Goal: Find contact information: Find contact information

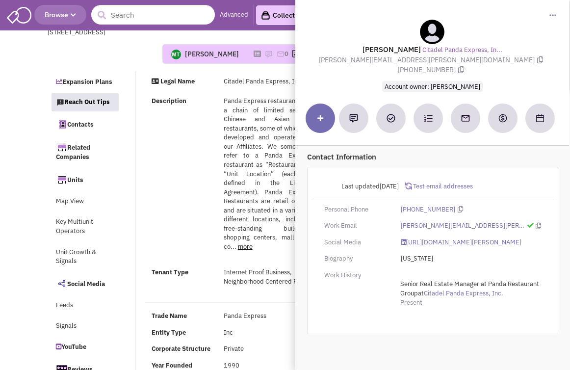
select select
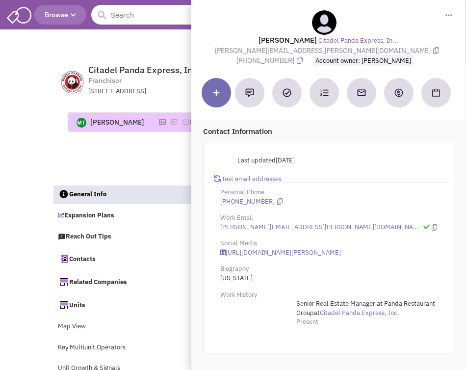
click at [138, 22] on input "text" at bounding box center [154, 15] width 126 height 20
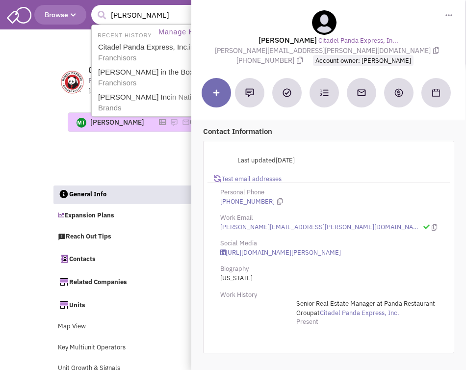
type input "wendys"
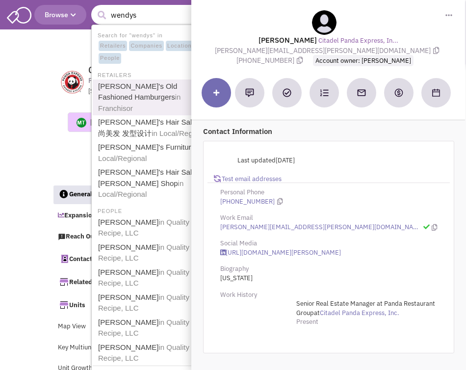
click at [139, 89] on link "Wendy's Old Fashioned Hamburgers in Franchisor" at bounding box center [155, 97] width 121 height 35
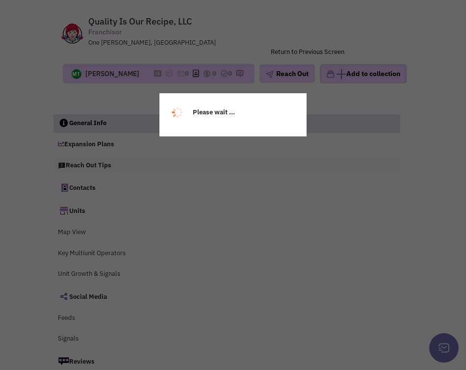
select select
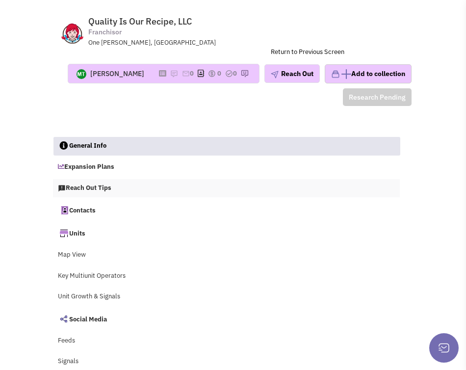
scroll to position [51, 0]
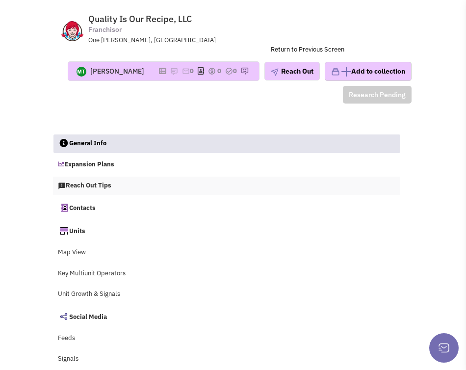
select select
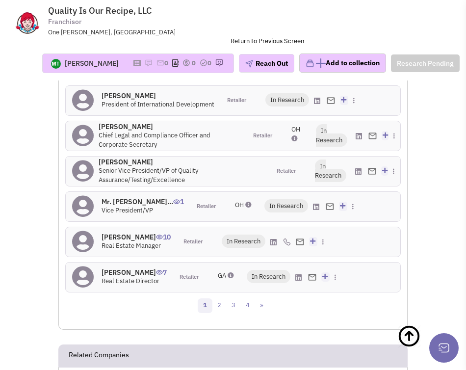
scroll to position [2354, 0]
click at [143, 239] on h4 "Mr. Jerrit Francis 10" at bounding box center [135, 236] width 69 height 9
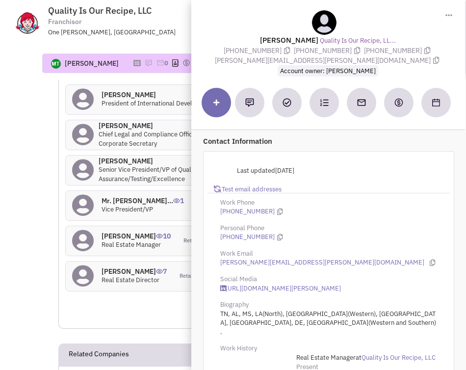
scroll to position [2360, 0]
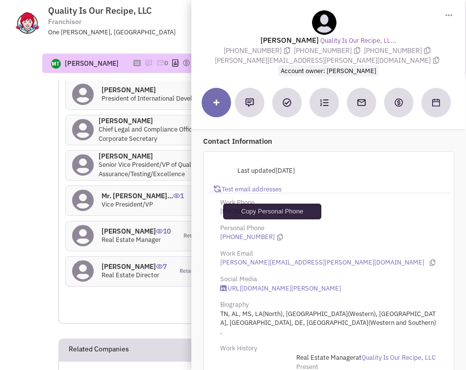
click at [277, 234] on icon at bounding box center [279, 237] width 5 height 6
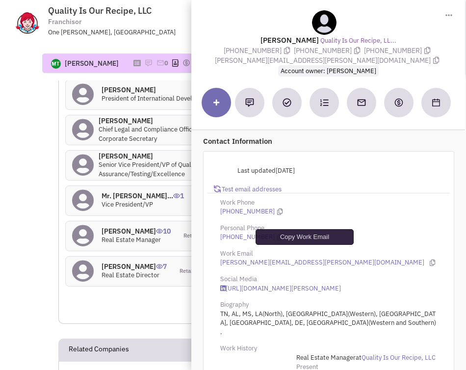
click at [429, 259] on icon at bounding box center [431, 262] width 5 height 6
click at [126, 271] on h4 "Ashley Sperling 7" at bounding box center [133, 266] width 65 height 9
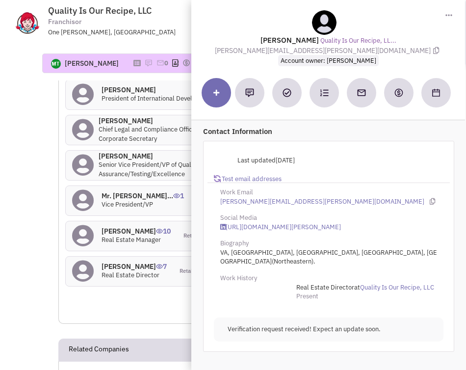
click at [165, 291] on div "More contacts: Role Territories Tyler Varriano 1 Owner Wen New Mexico, LLC Reta…" at bounding box center [232, 108] width 335 height 368
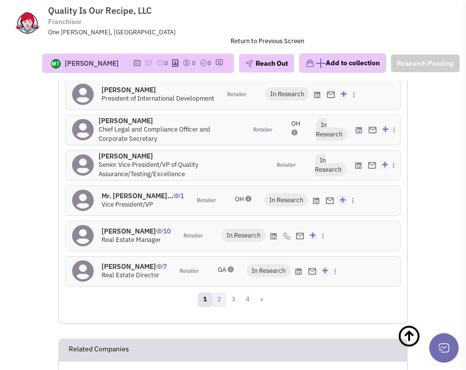
click at [217, 304] on link "2" at bounding box center [219, 299] width 15 height 15
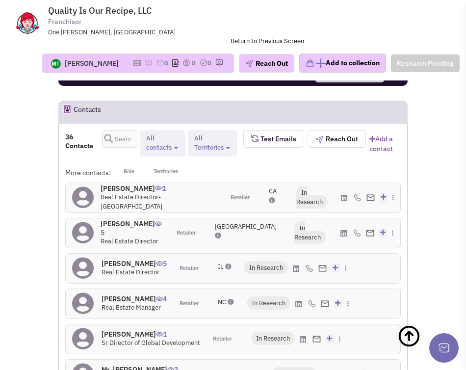
scroll to position [2118, 0]
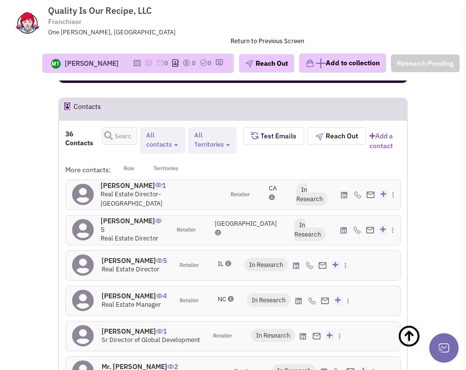
click at [122, 226] on h4 "Clark Elms 5" at bounding box center [132, 225] width 63 height 18
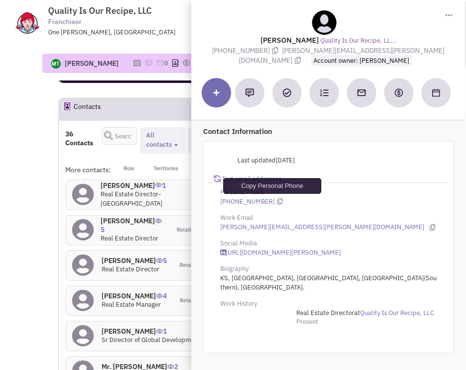
click at [277, 201] on icon at bounding box center [279, 201] width 5 height 6
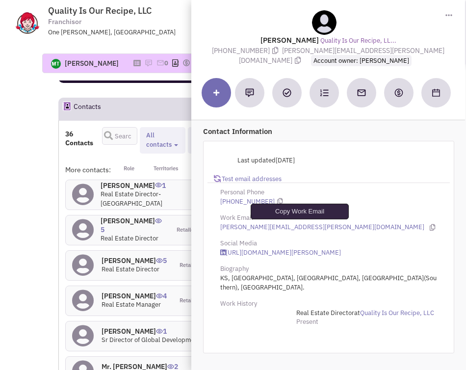
click at [429, 229] on icon at bounding box center [431, 227] width 5 height 6
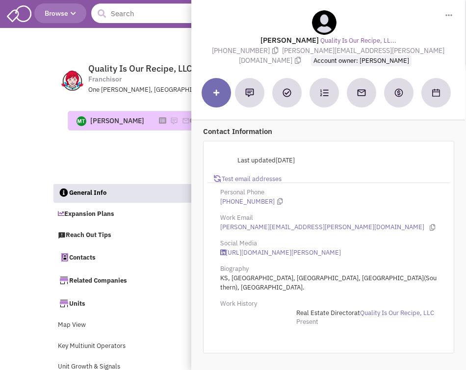
scroll to position [0, 0]
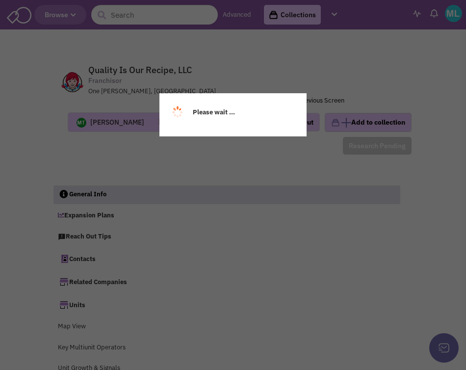
click at [129, 15] on div "Please wait ..." at bounding box center [233, 185] width 466 height 370
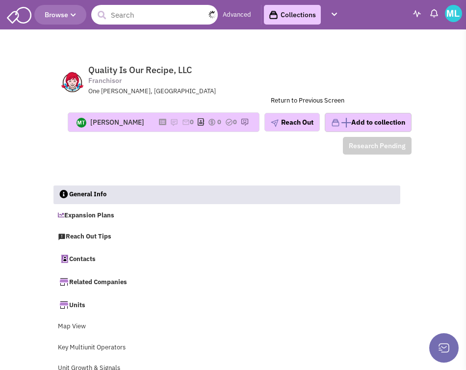
click at [129, 15] on input "text" at bounding box center [154, 15] width 126 height 20
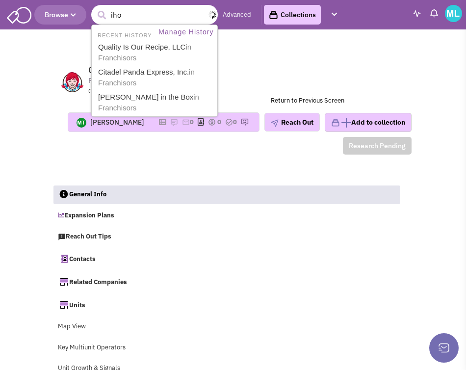
type input "ihop"
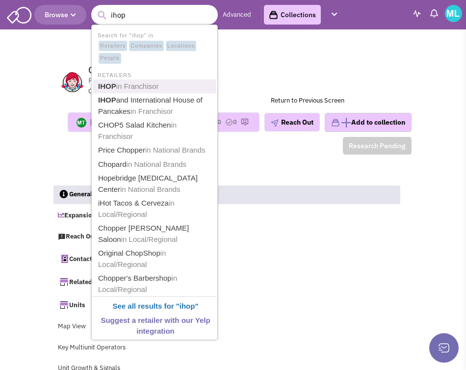
click at [131, 85] on span "in Franchisor" at bounding box center [137, 86] width 43 height 8
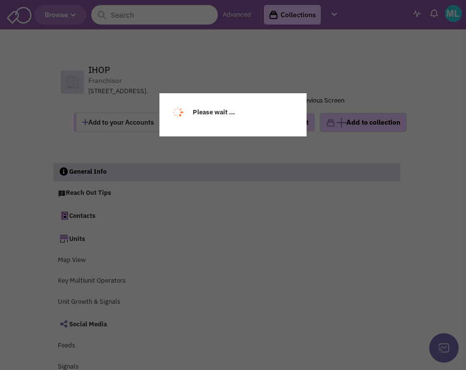
select select
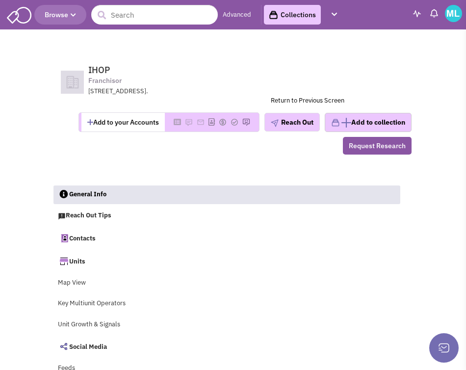
scroll to position [66, 0]
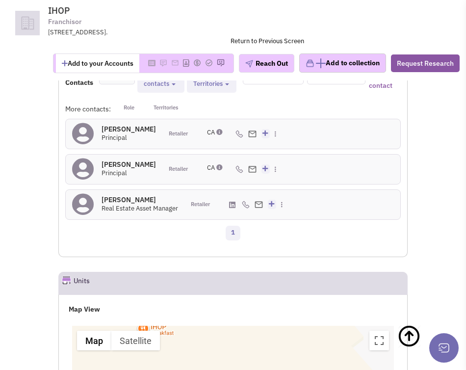
scroll to position [1623, 0]
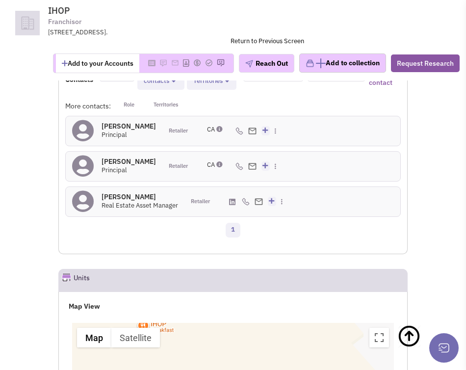
click at [114, 200] on h4 "Steven Ashoori 0" at bounding box center [139, 196] width 76 height 9
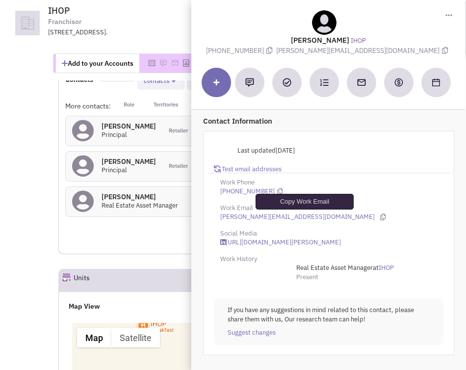
click at [380, 218] on icon at bounding box center [382, 217] width 5 height 6
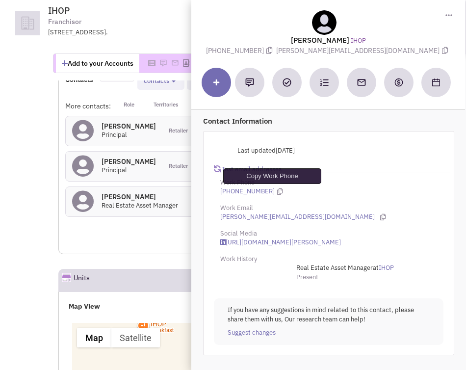
click at [277, 192] on icon at bounding box center [279, 191] width 5 height 6
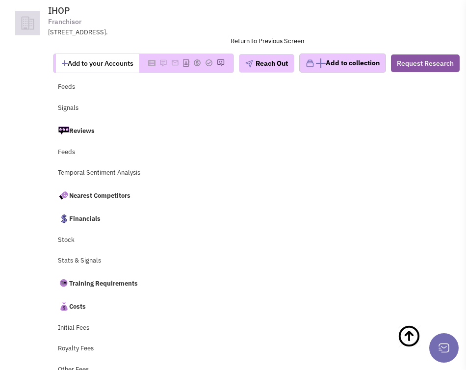
scroll to position [0, 0]
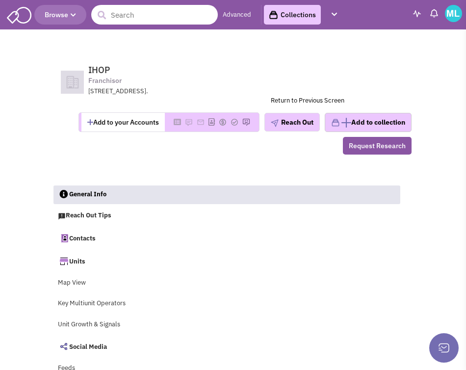
click at [142, 17] on input "text" at bounding box center [154, 15] width 126 height 20
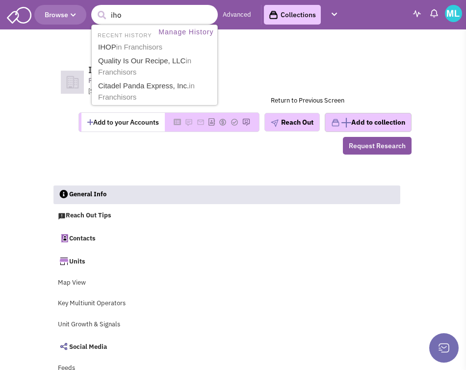
type input "ihop"
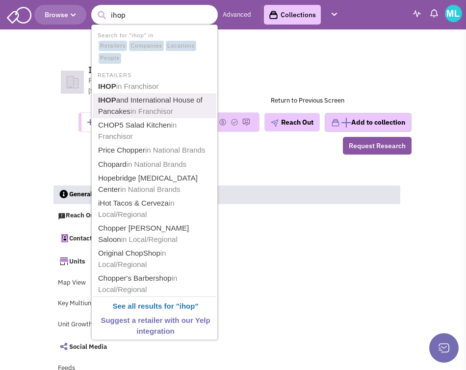
click at [146, 101] on link "IHOP and International House of Pancakes in Franchisor" at bounding box center [155, 106] width 121 height 24
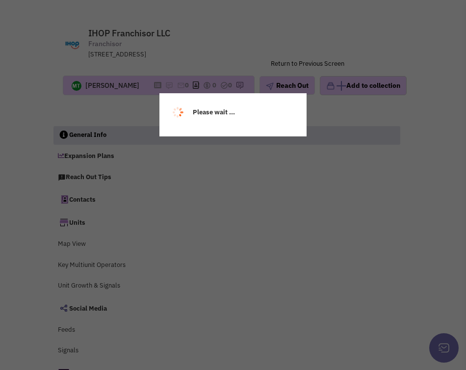
scroll to position [41, 0]
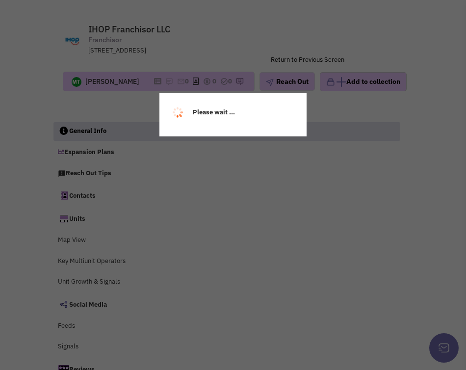
select select
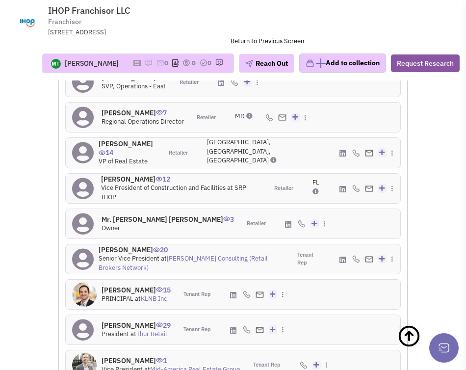
scroll to position [2376, 0]
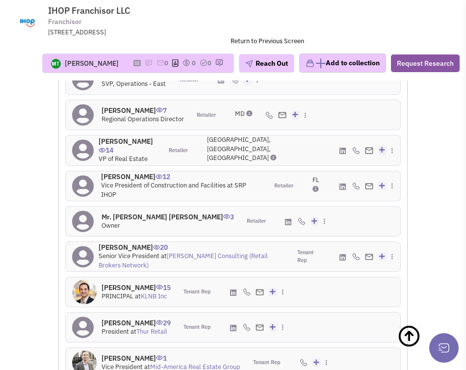
click at [121, 149] on h4 "Ian Allen 14" at bounding box center [127, 146] width 57 height 18
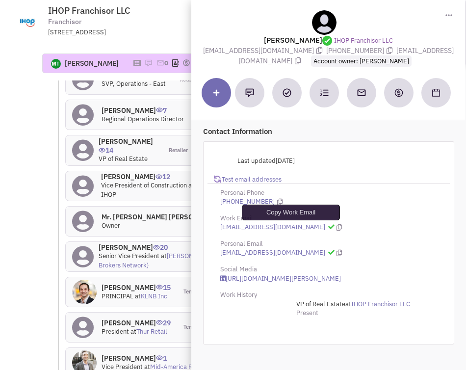
click at [336, 225] on icon at bounding box center [338, 227] width 5 height 6
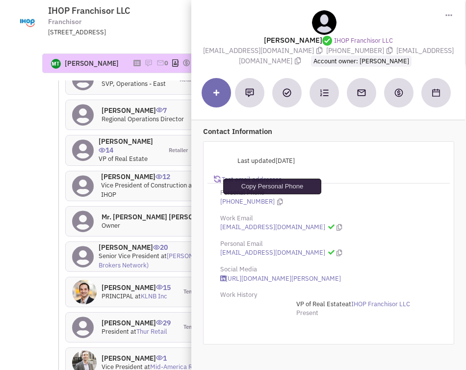
click at [277, 201] on icon at bounding box center [279, 202] width 5 height 6
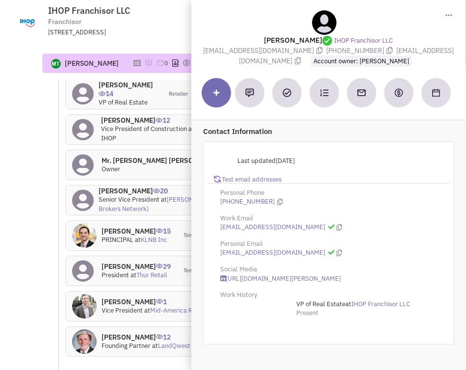
scroll to position [2438, 0]
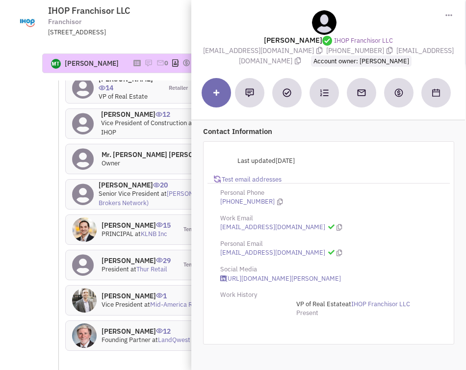
click at [59, 238] on div "12 Contacts Retailer contacts Tenant representatives Site selection decision ma…" at bounding box center [232, 165] width 349 height 445
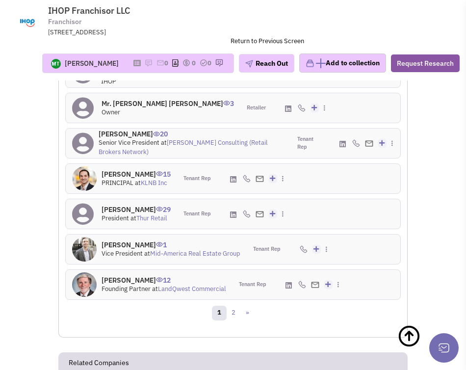
scroll to position [2477, 0]
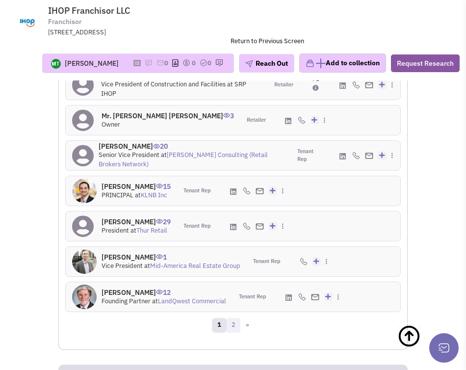
click at [234, 327] on link "2" at bounding box center [233, 325] width 15 height 15
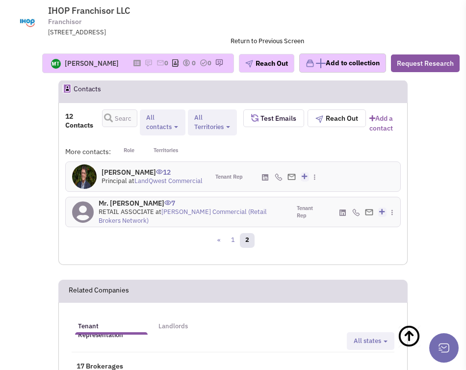
scroll to position [2315, 0]
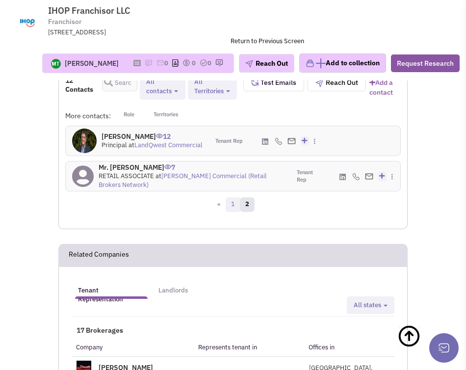
click at [233, 210] on link "1" at bounding box center [233, 204] width 15 height 15
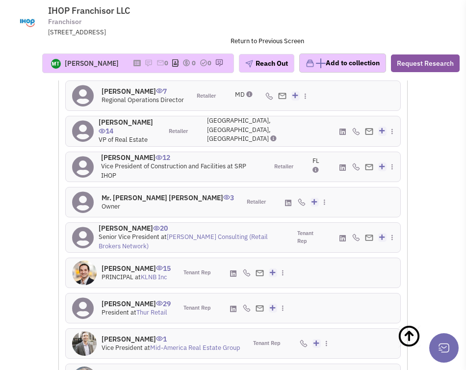
scroll to position [2380, 0]
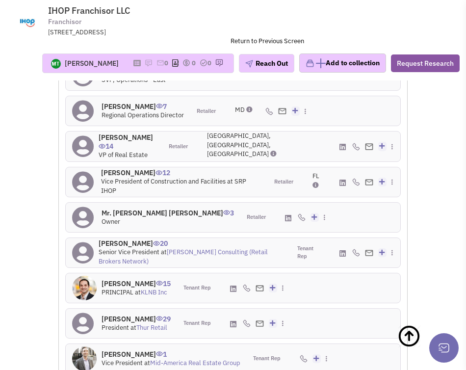
click at [118, 147] on h4 "Ian Allen 14" at bounding box center [127, 142] width 57 height 18
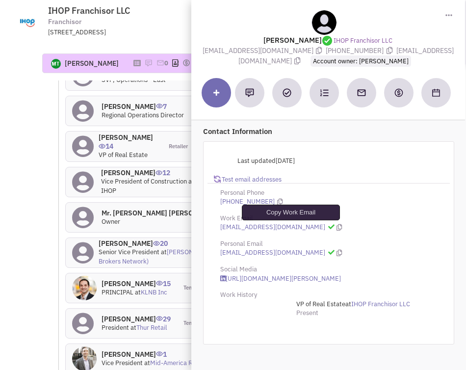
click at [336, 228] on icon at bounding box center [338, 227] width 5 height 6
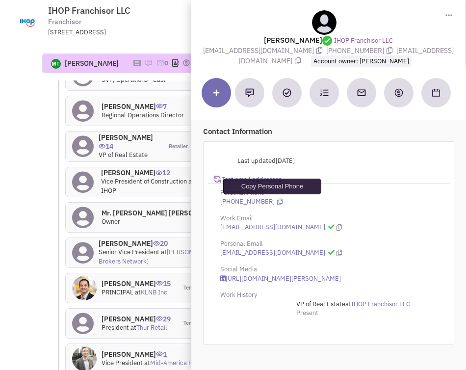
click at [277, 201] on icon at bounding box center [279, 202] width 5 height 6
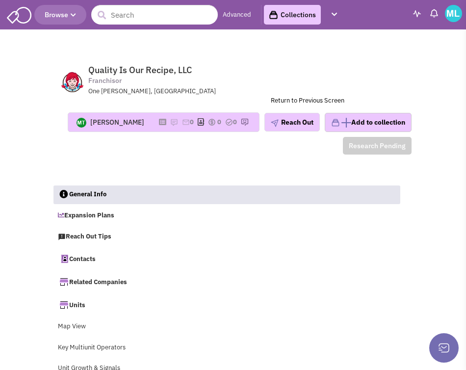
select select
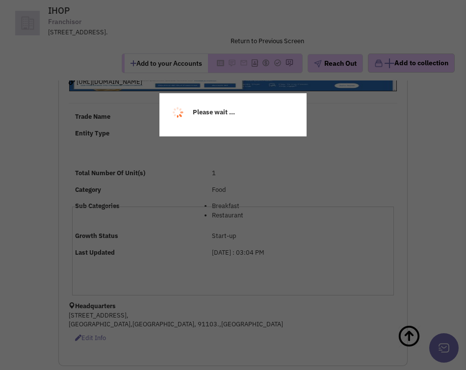
select select
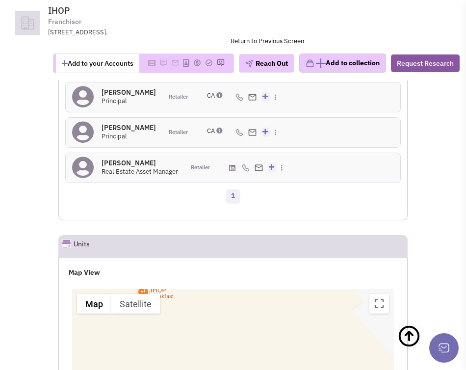
scroll to position [1658, 0]
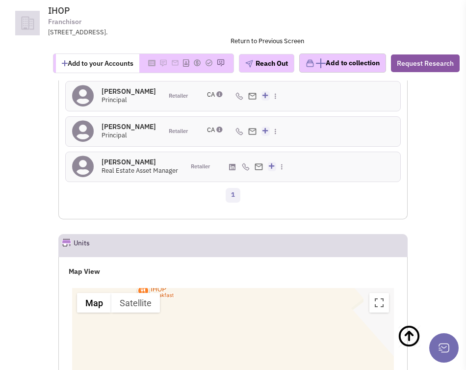
click at [168, 206] on div "1" at bounding box center [233, 197] width 348 height 20
click at [285, 154] on icon at bounding box center [287, 151] width 5 height 6
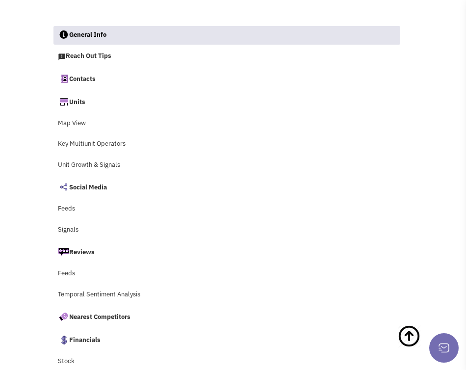
scroll to position [0, 0]
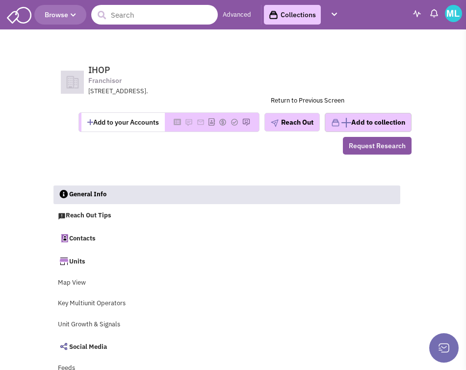
click at [122, 17] on input "text" at bounding box center [154, 15] width 126 height 20
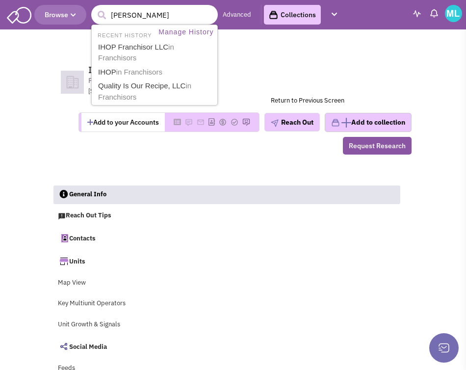
type input "dennys"
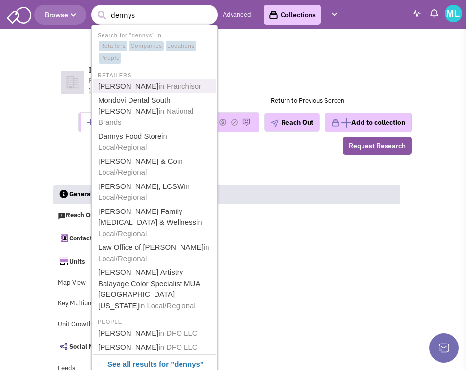
click at [158, 83] on span "in Franchisor" at bounding box center [179, 86] width 43 height 8
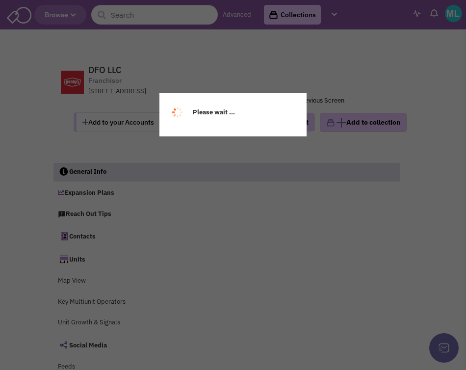
select select
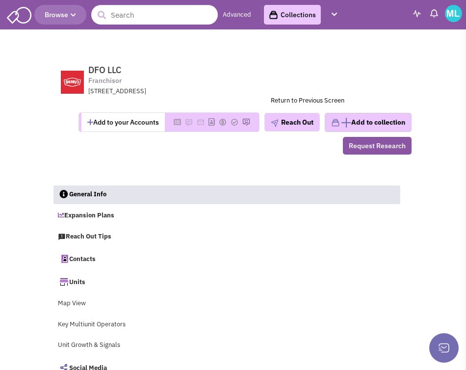
select select
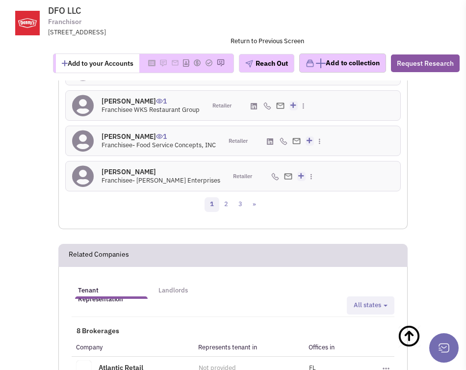
scroll to position [2408, 0]
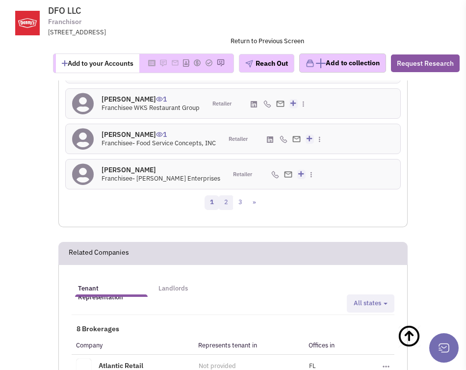
click at [227, 198] on link "2" at bounding box center [226, 202] width 15 height 15
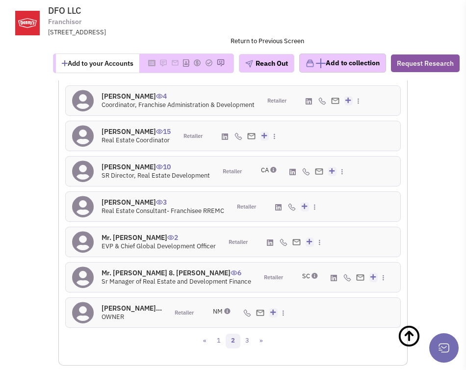
scroll to position [2255, 0]
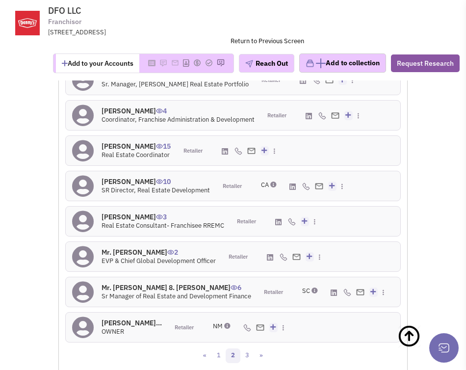
click at [114, 142] on h4 "Freda Hughes 15" at bounding box center [135, 146] width 69 height 9
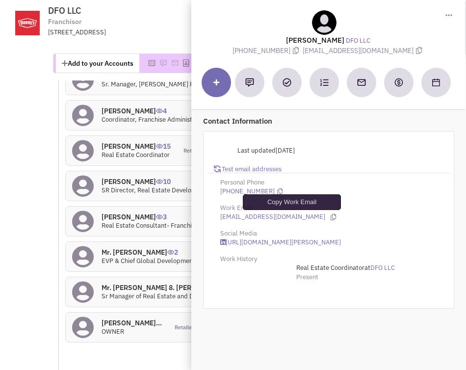
click at [330, 217] on icon at bounding box center [332, 217] width 5 height 6
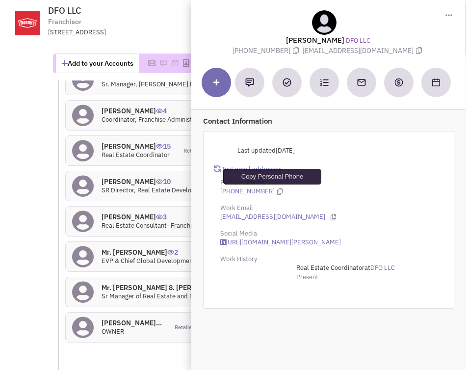
click at [277, 192] on icon at bounding box center [279, 191] width 5 height 6
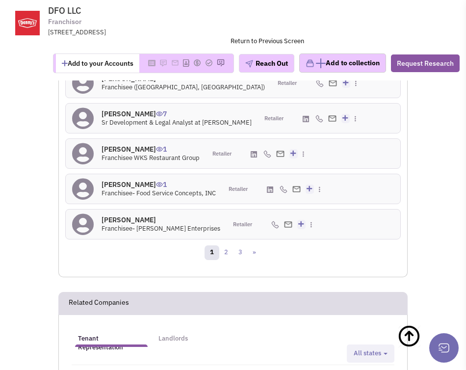
scroll to position [2420, 0]
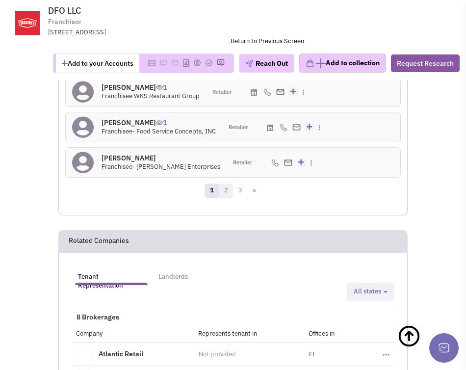
click at [226, 183] on link "2" at bounding box center [226, 190] width 15 height 15
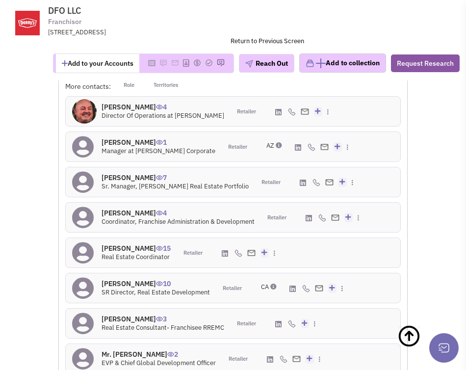
scroll to position [2151, 0]
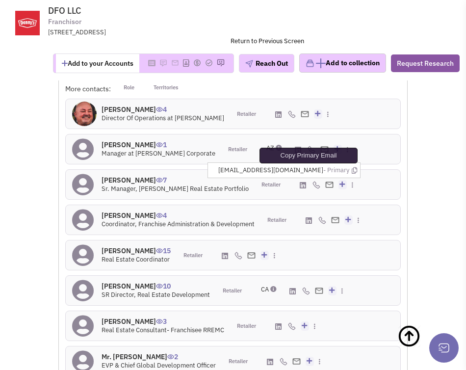
click at [352, 167] on icon at bounding box center [354, 170] width 5 height 6
click at [123, 176] on h4 "Mr. Tracy Keller 7" at bounding box center [174, 180] width 147 height 9
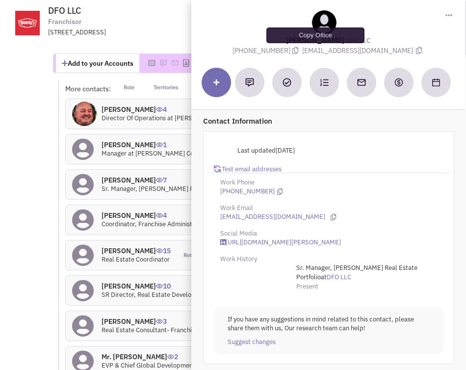
click at [299, 51] on icon at bounding box center [296, 50] width 6 height 7
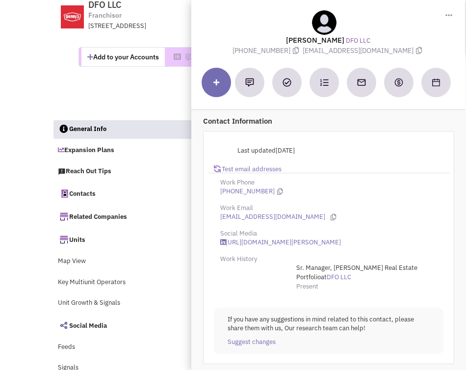
scroll to position [0, 0]
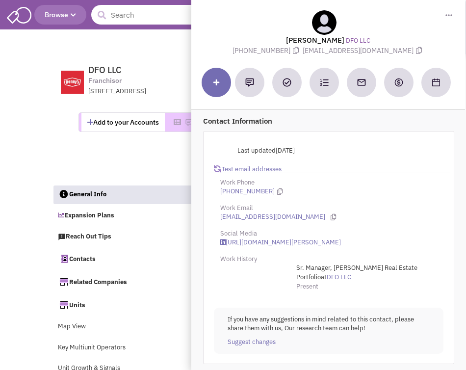
click at [125, 20] on input "text" at bounding box center [154, 15] width 126 height 20
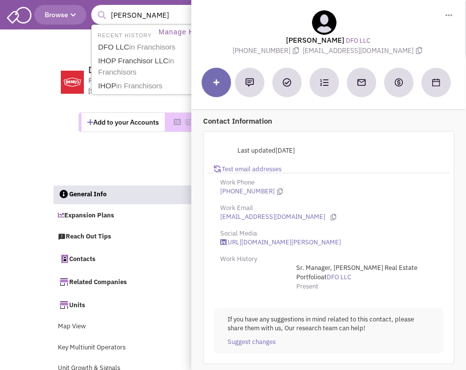
type input "mcalisters"
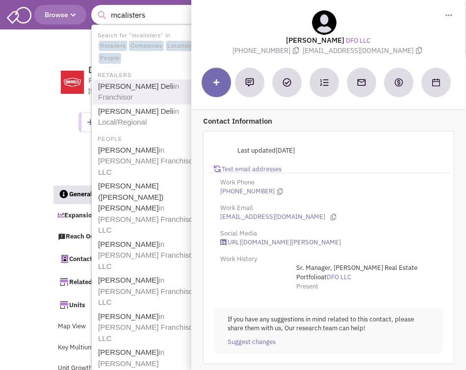
click at [137, 85] on link "McAlister's Deli in Franchisor" at bounding box center [155, 92] width 121 height 24
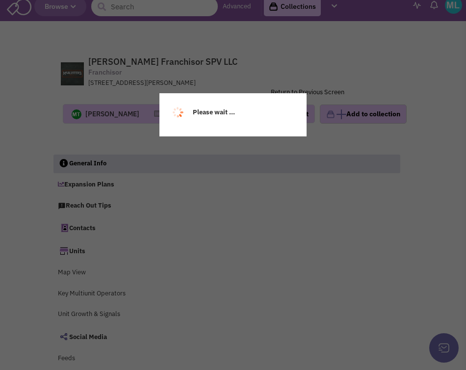
select select
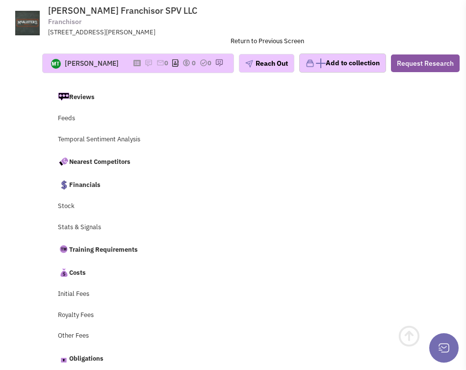
select select
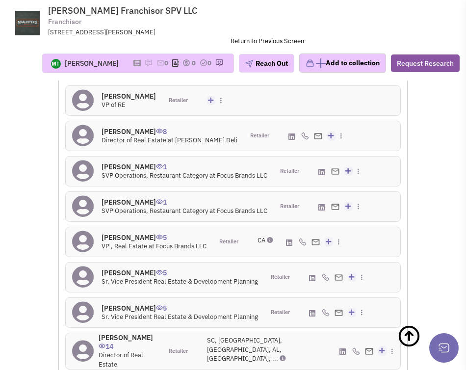
scroll to position [2091, 0]
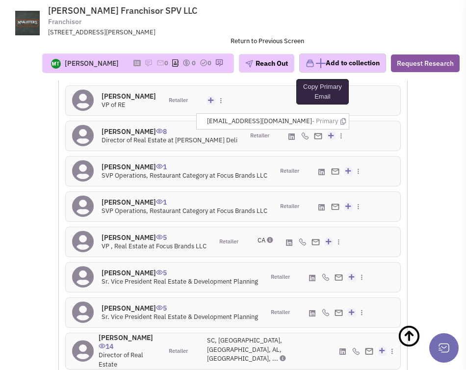
click at [340, 120] on icon at bounding box center [342, 121] width 5 height 6
click at [288, 144] on div "[PHONE_NUMBER] - Office Add to my contacts" at bounding box center [318, 135] width 61 height 29
click at [120, 132] on h4 "Peter Subowicz 8" at bounding box center [169, 131] width 136 height 9
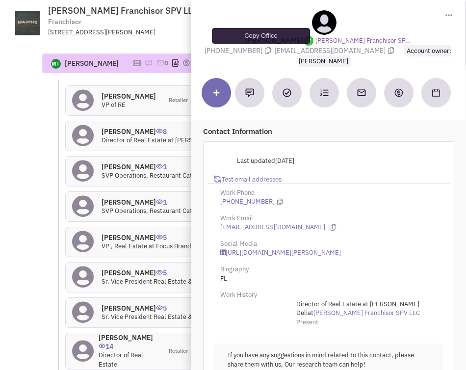
click at [265, 50] on icon at bounding box center [268, 50] width 6 height 7
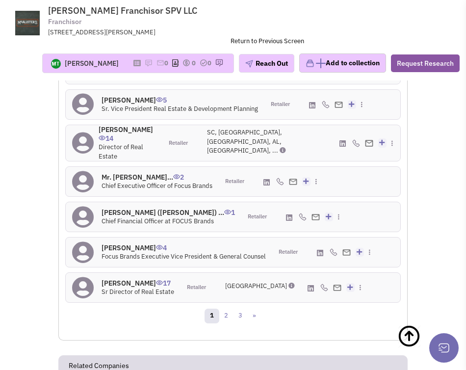
scroll to position [2300, 0]
click at [127, 278] on h4 "Freddy Luster 17" at bounding box center [137, 282] width 73 height 9
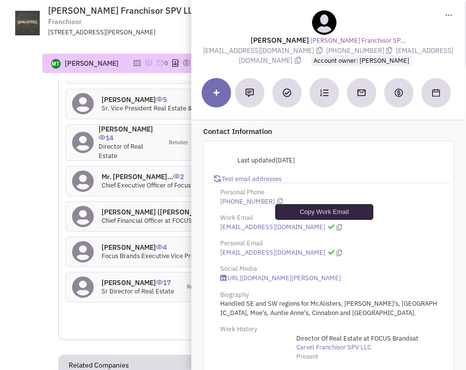
click at [336, 226] on icon at bounding box center [338, 227] width 5 height 6
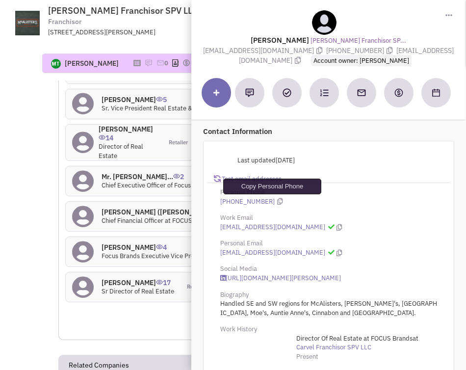
click at [277, 201] on icon at bounding box center [279, 201] width 5 height 6
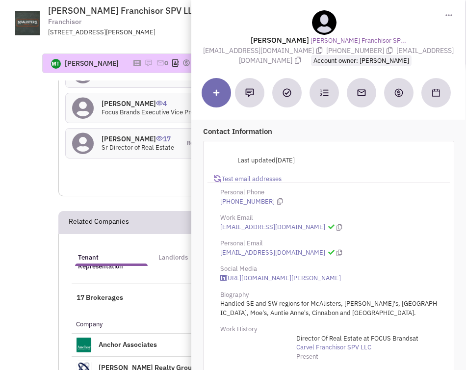
scroll to position [2448, 0]
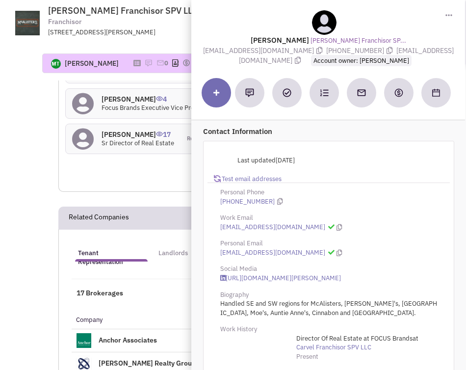
click at [101, 159] on div "1 2 3 »" at bounding box center [233, 169] width 348 height 20
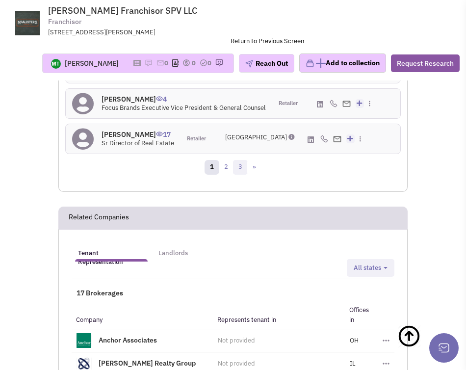
click at [241, 162] on link "3" at bounding box center [240, 167] width 15 height 15
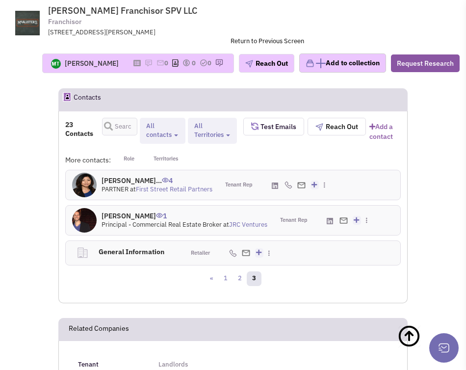
scroll to position [2013, 0]
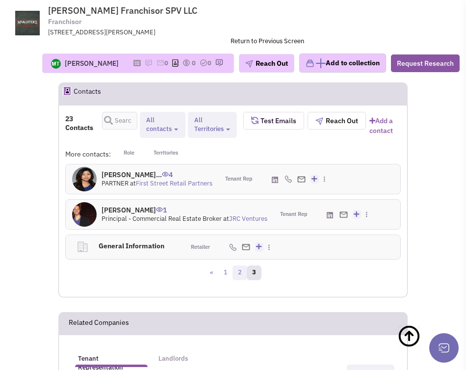
click at [238, 271] on link "2" at bounding box center [239, 272] width 15 height 15
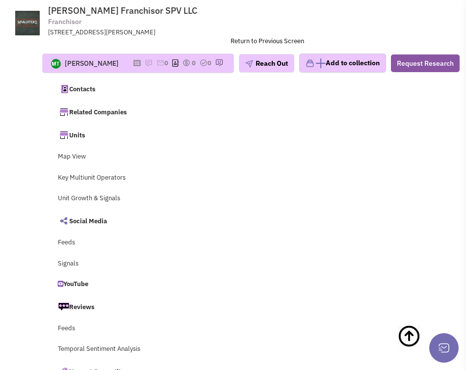
scroll to position [0, 0]
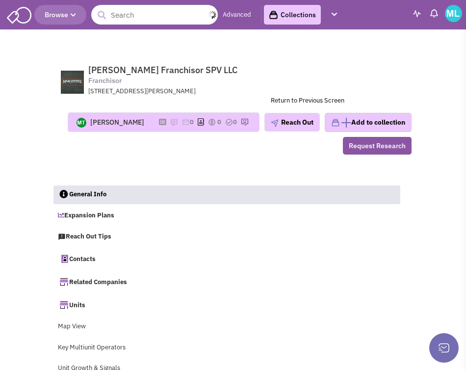
click at [132, 14] on input "text" at bounding box center [154, 15] width 126 height 20
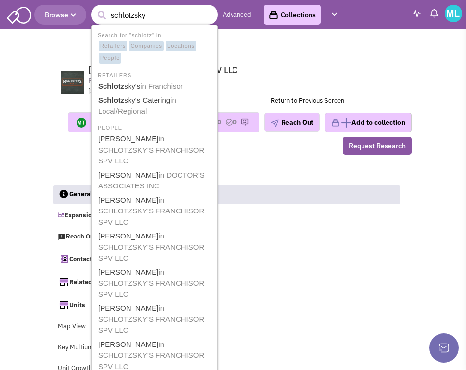
type input "schlotzskys"
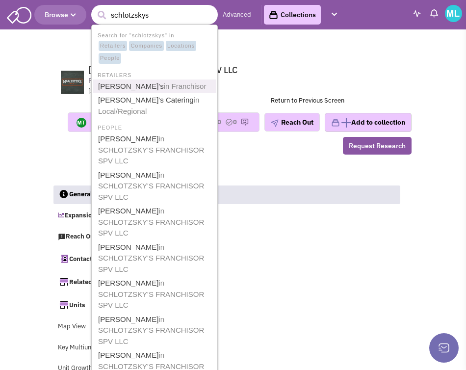
click at [137, 84] on link "Schlotzsky's in Franchisor" at bounding box center [155, 86] width 121 height 13
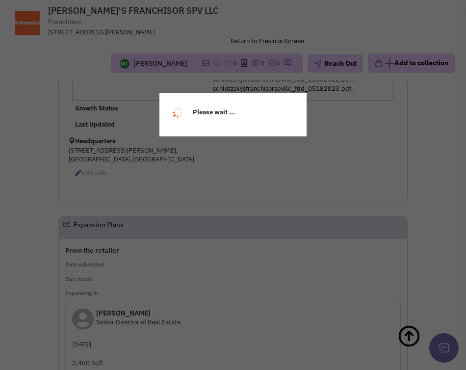
select select
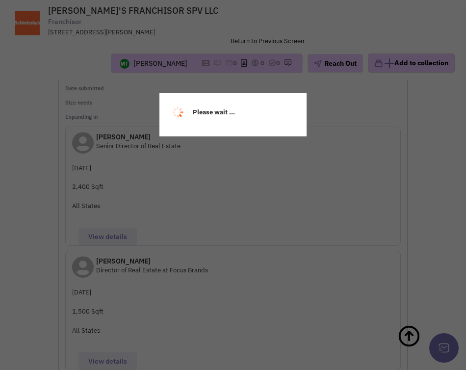
select select
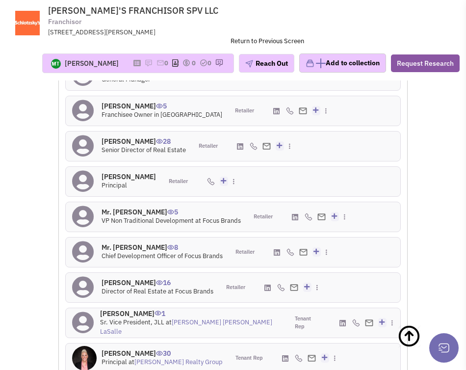
scroll to position [2386, 0]
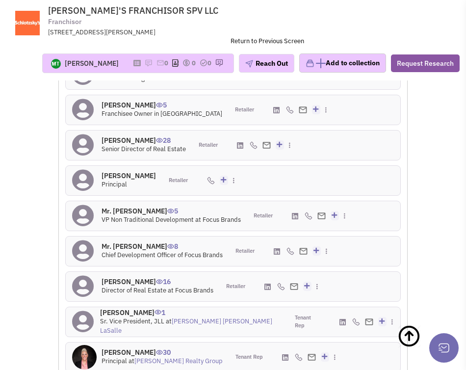
click at [123, 139] on h4 "[PERSON_NAME] 28" at bounding box center [143, 140] width 84 height 9
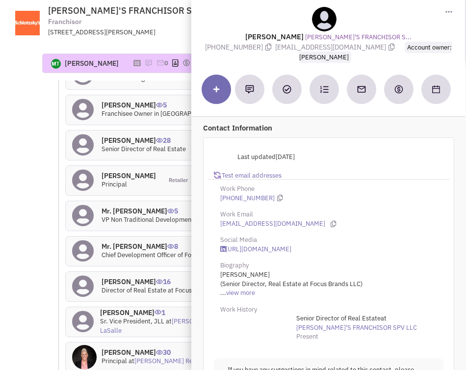
scroll to position [1, 0]
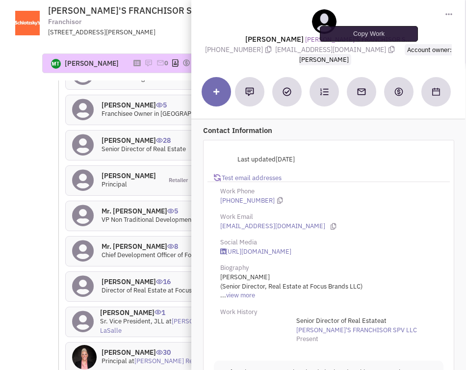
click at [388, 50] on icon at bounding box center [391, 49] width 6 height 7
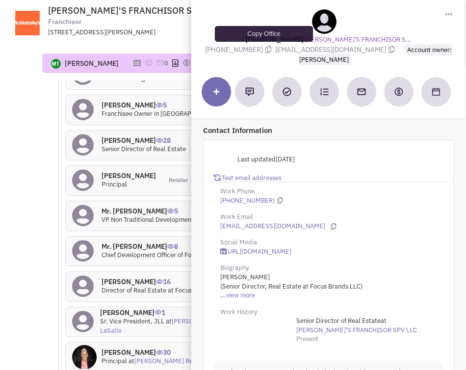
click at [265, 51] on icon at bounding box center [268, 49] width 6 height 7
click at [112, 283] on h4 "[PERSON_NAME] 16" at bounding box center [157, 281] width 112 height 9
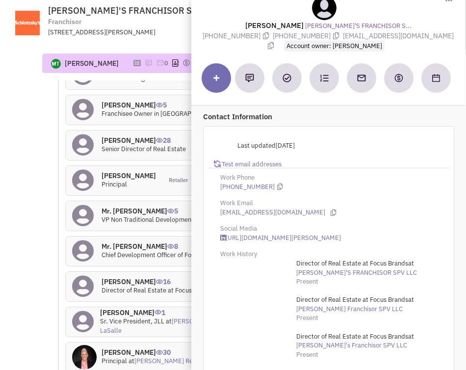
scroll to position [18, 0]
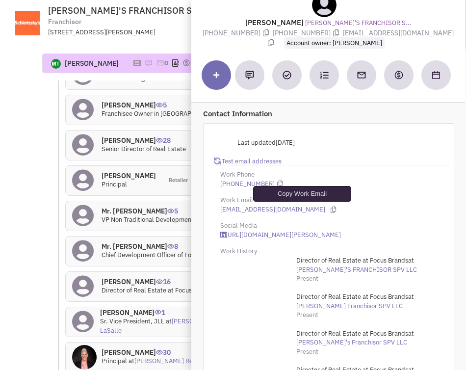
click at [330, 208] on icon at bounding box center [332, 209] width 5 height 6
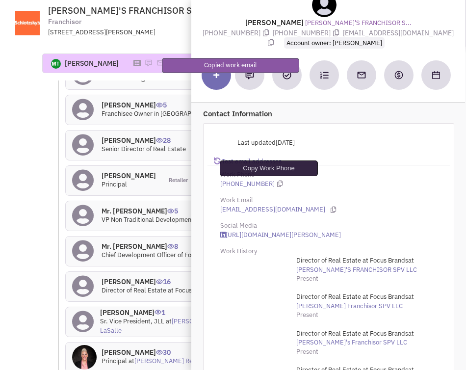
click at [277, 184] on icon at bounding box center [279, 183] width 5 height 6
